Goal: Information Seeking & Learning: Learn about a topic

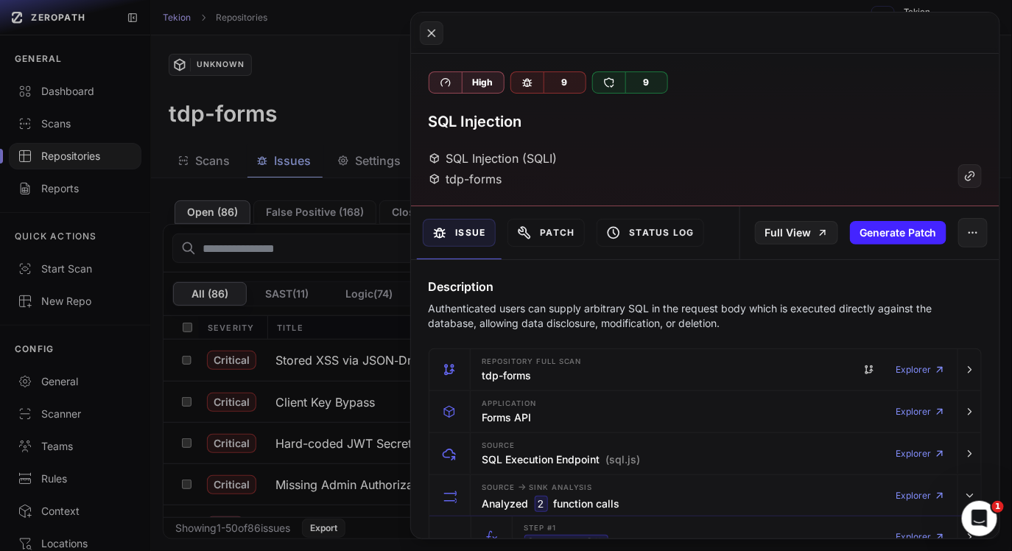
scroll to position [1287, 0]
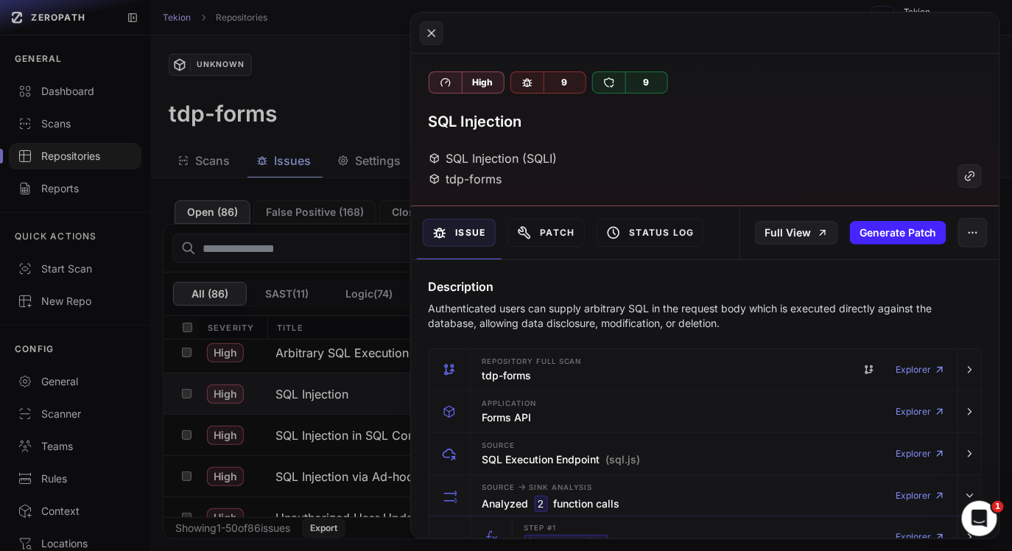
click at [308, 108] on button at bounding box center [506, 275] width 1012 height 551
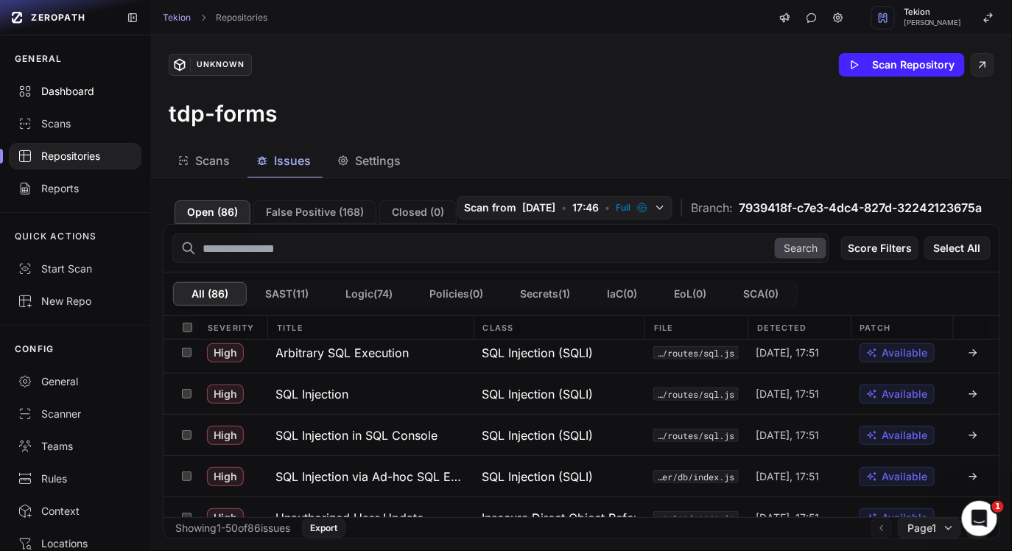
click at [84, 97] on div "Dashboard" at bounding box center [75, 91] width 115 height 15
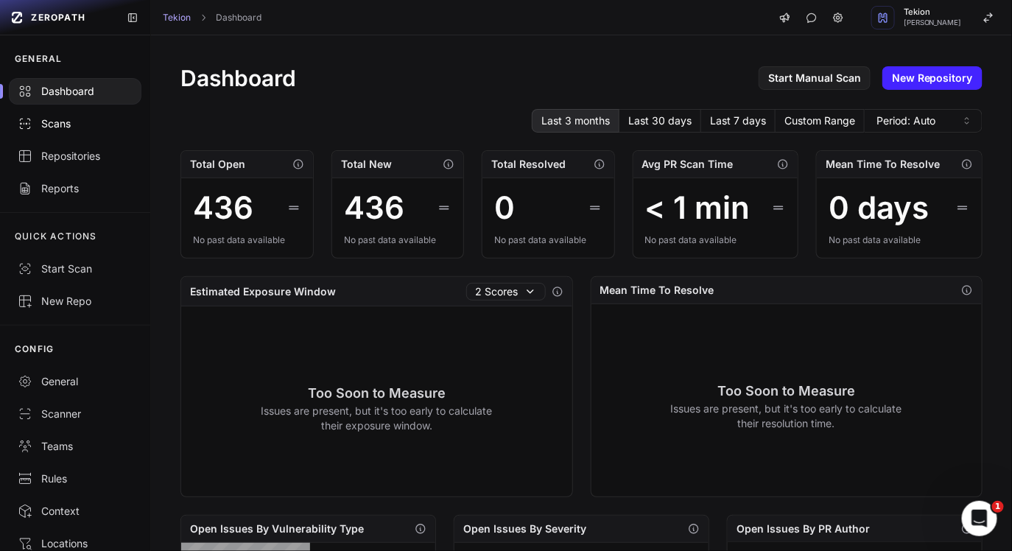
click at [80, 127] on div "Scans" at bounding box center [75, 123] width 115 height 15
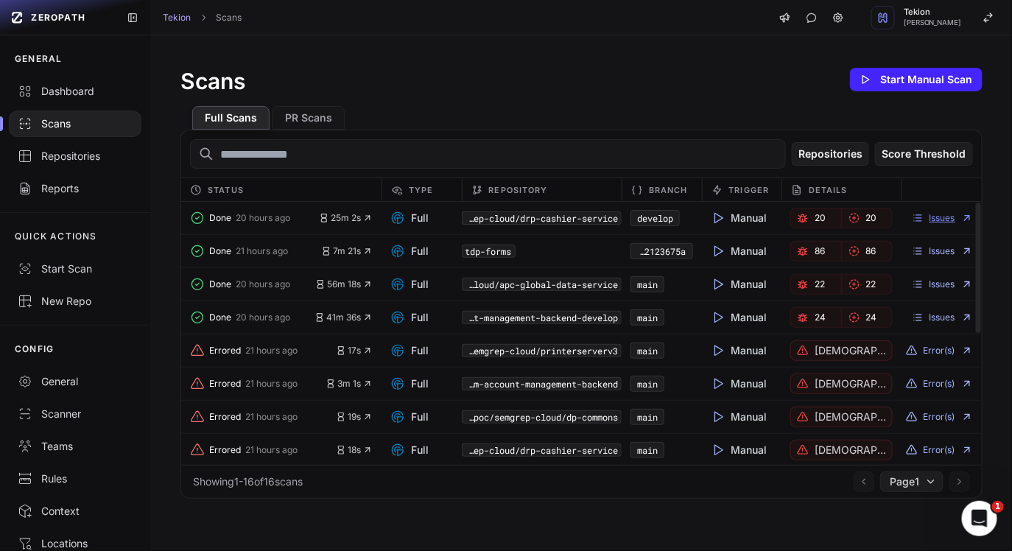
click at [953, 219] on link "Issues" at bounding box center [942, 218] width 61 height 12
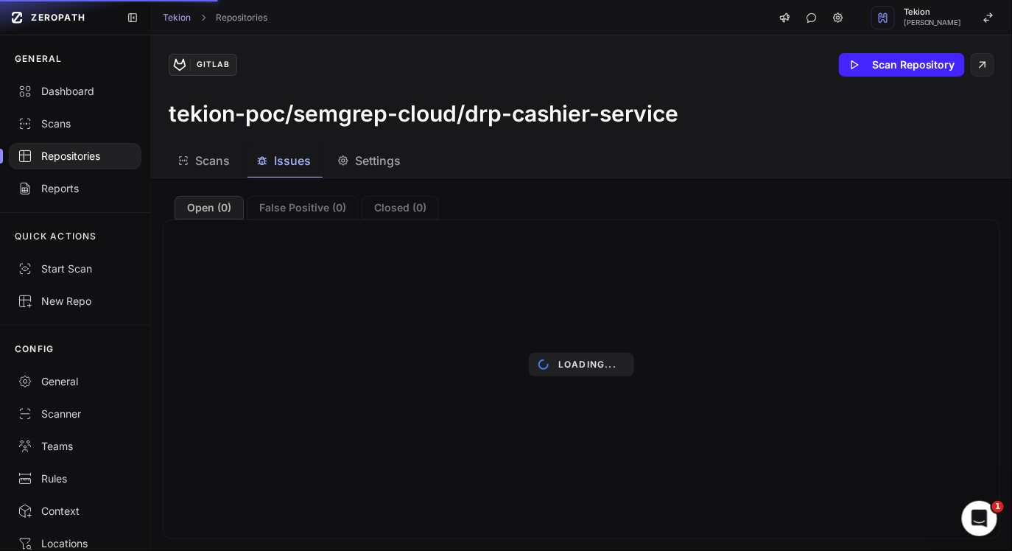
click at [507, 124] on h3 "tekion-poc/semgrep-cloud/drp-cashier-service" at bounding box center [424, 113] width 510 height 27
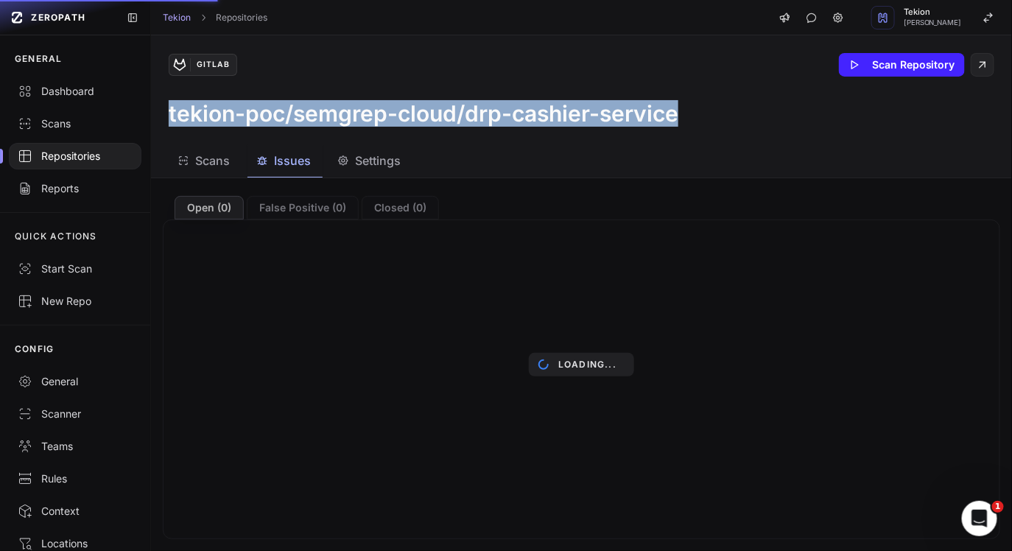
click at [507, 124] on h3 "tekion-poc/semgrep-cloud/drp-cashier-service" at bounding box center [424, 113] width 510 height 27
drag, startPoint x: 507, startPoint y: 124, endPoint x: 516, endPoint y: 124, distance: 8.8
click at [509, 124] on h3 "tekion-poc/semgrep-cloud/drp-cashier-service" at bounding box center [424, 113] width 510 height 27
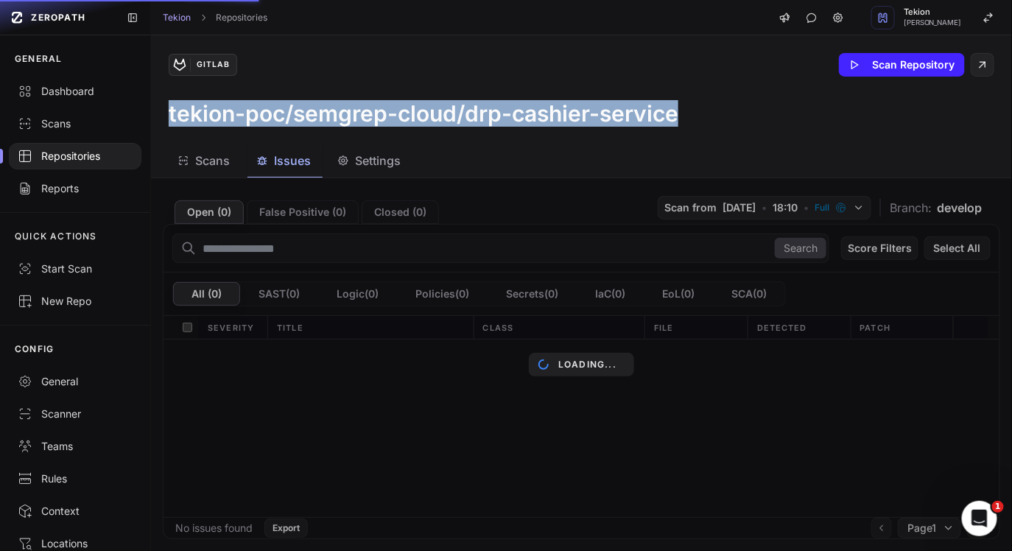
click at [517, 124] on h3 "tekion-poc/semgrep-cloud/drp-cashier-service" at bounding box center [424, 113] width 510 height 27
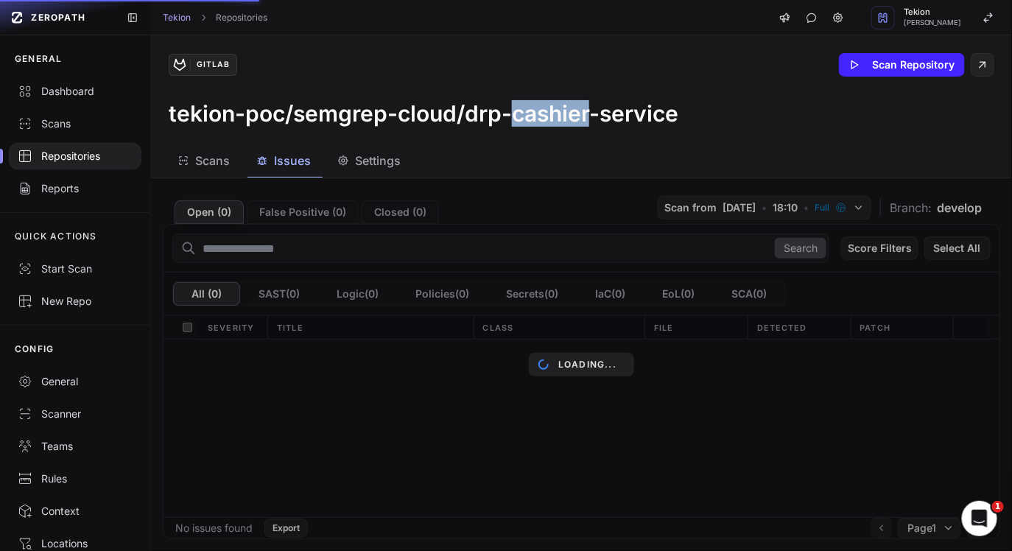
drag, startPoint x: 517, startPoint y: 124, endPoint x: 517, endPoint y: 102, distance: 22.1
click at [517, 108] on h3 "tekion-poc/semgrep-cloud/drp-cashier-service" at bounding box center [424, 113] width 510 height 27
click at [530, 165] on div "Scans Issues Settings" at bounding box center [564, 160] width 826 height 33
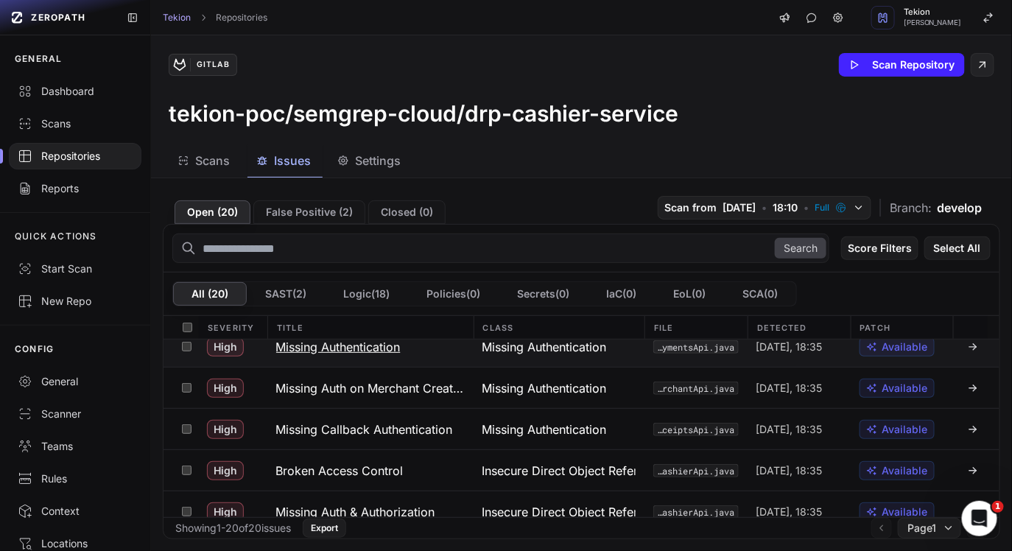
scroll to position [285, 0]
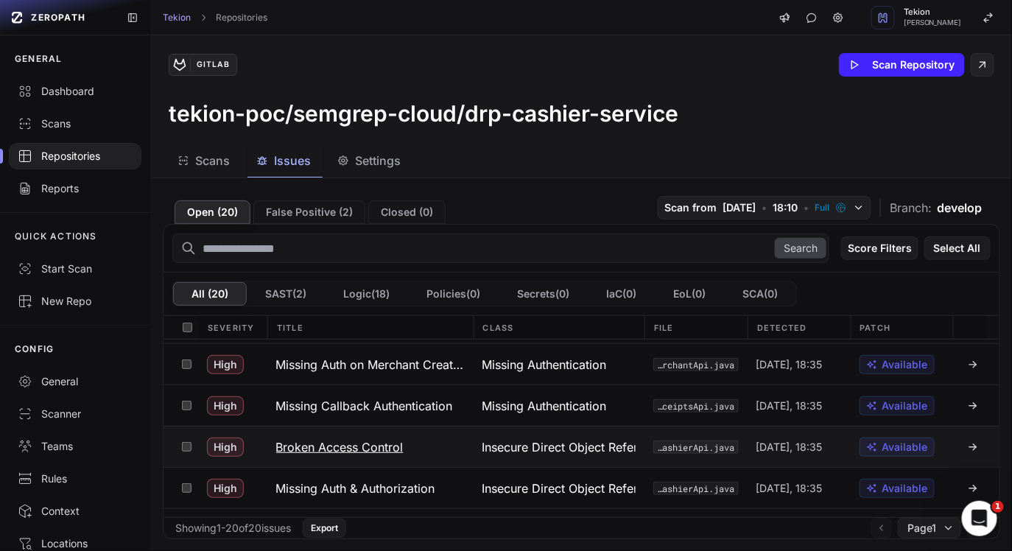
click at [386, 452] on h3 "Broken Access Control" at bounding box center [339, 447] width 127 height 18
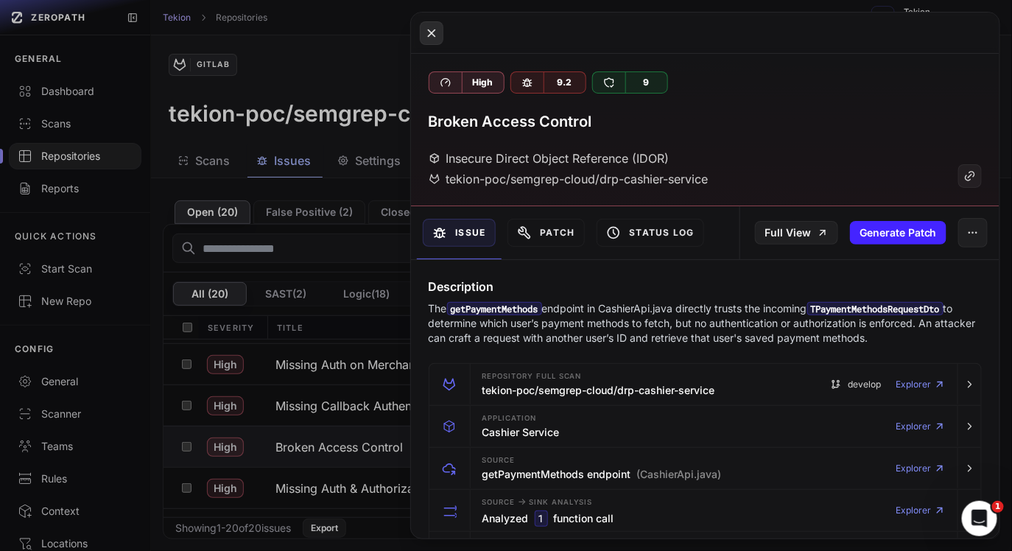
click at [422, 32] on button at bounding box center [432, 33] width 24 height 24
